Goal: Transaction & Acquisition: Purchase product/service

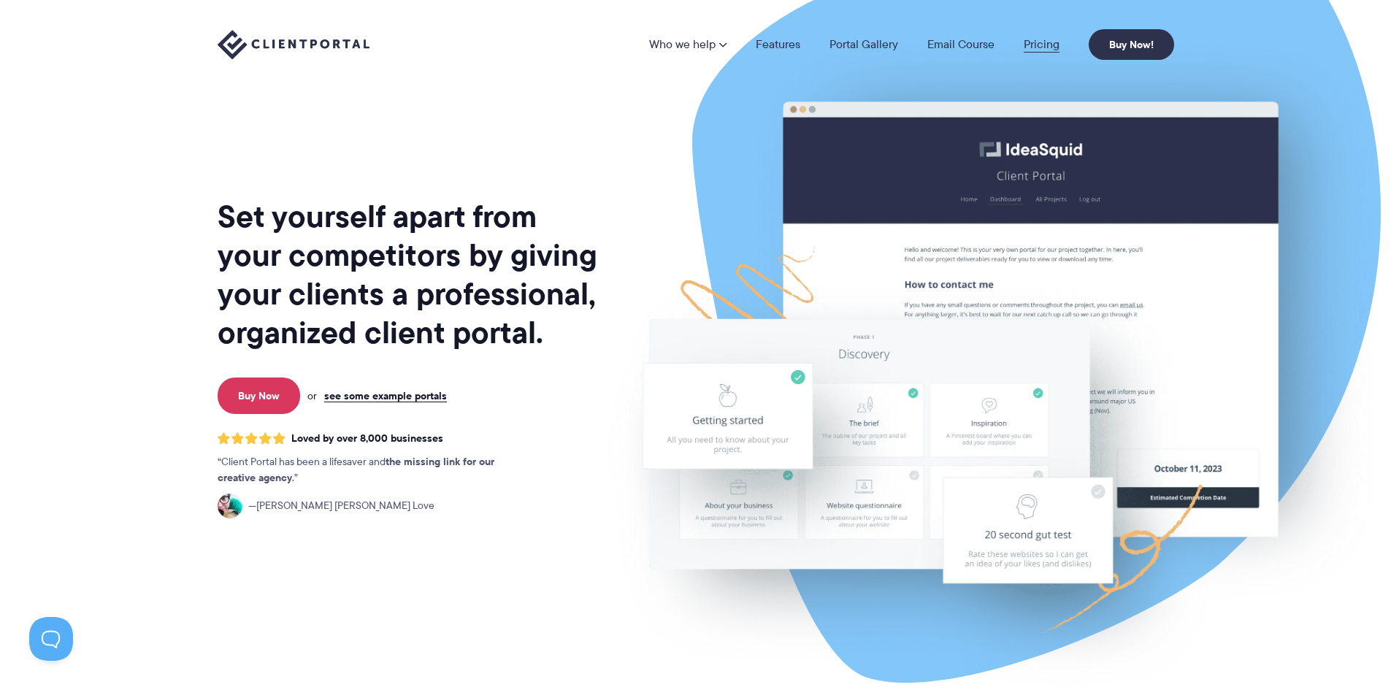
click at [1034, 47] on link "Pricing" at bounding box center [1041, 45] width 36 height 12
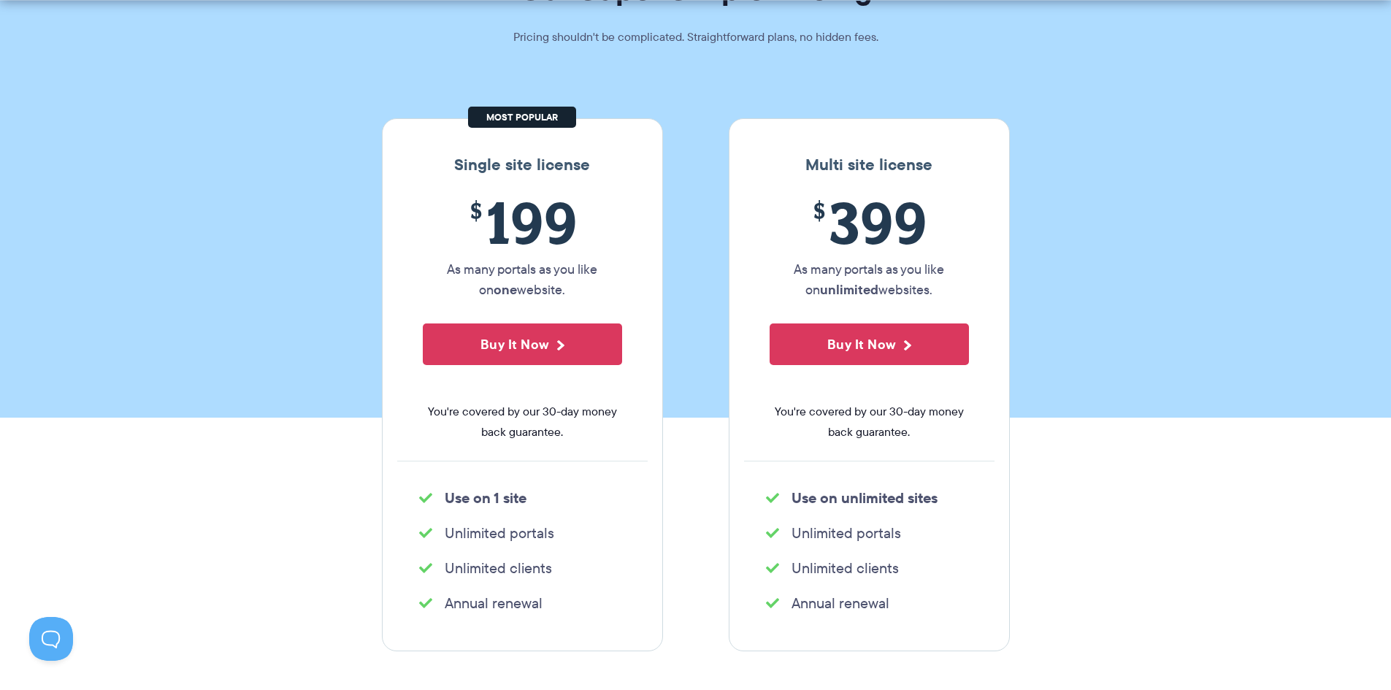
scroll to position [145, 0]
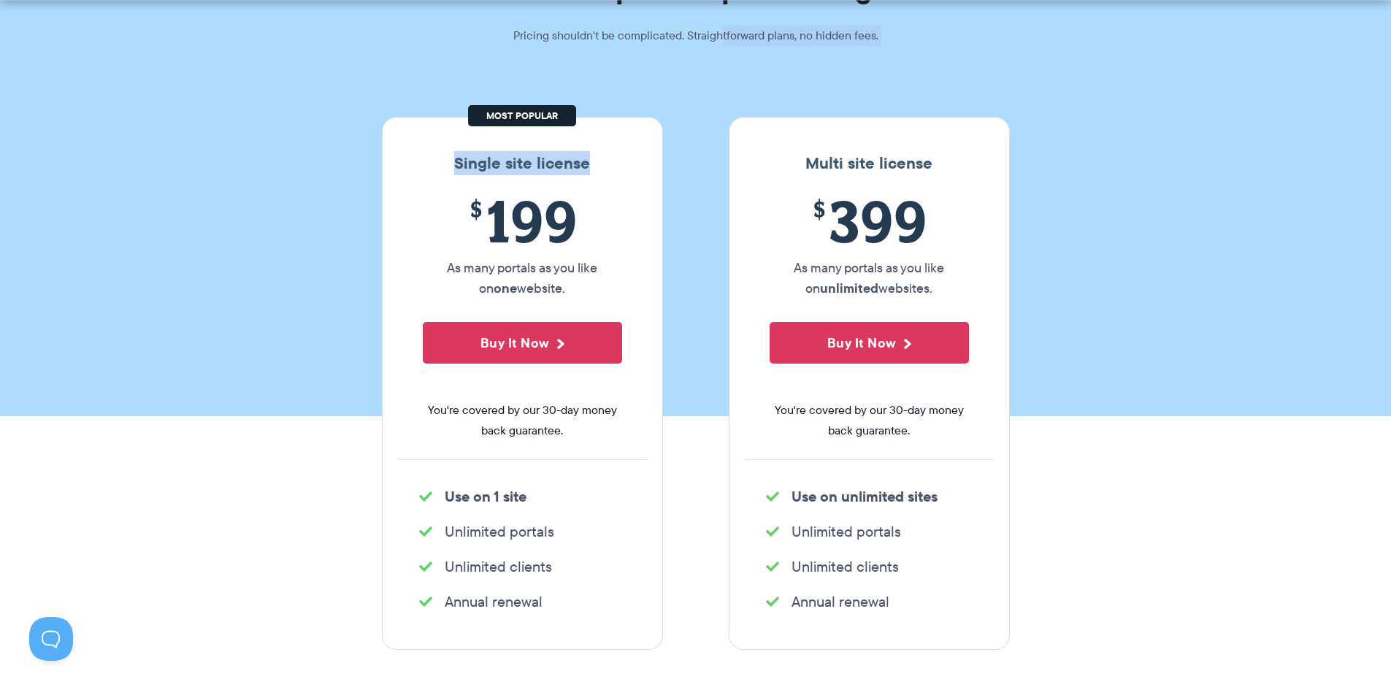
drag, startPoint x: 464, startPoint y: 214, endPoint x: 721, endPoint y: 228, distance: 257.4
click at [600, 220] on span "$ 199" at bounding box center [522, 221] width 199 height 66
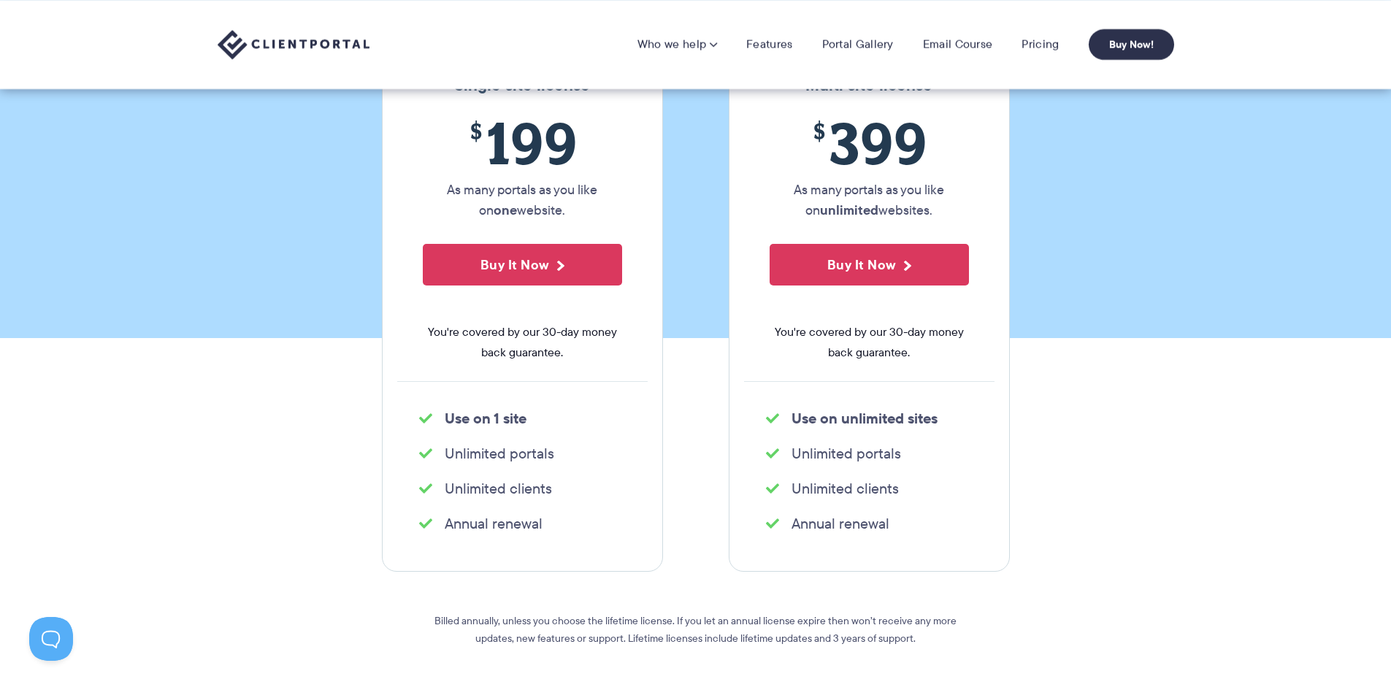
scroll to position [220, 0]
